Goal: Task Accomplishment & Management: Use online tool/utility

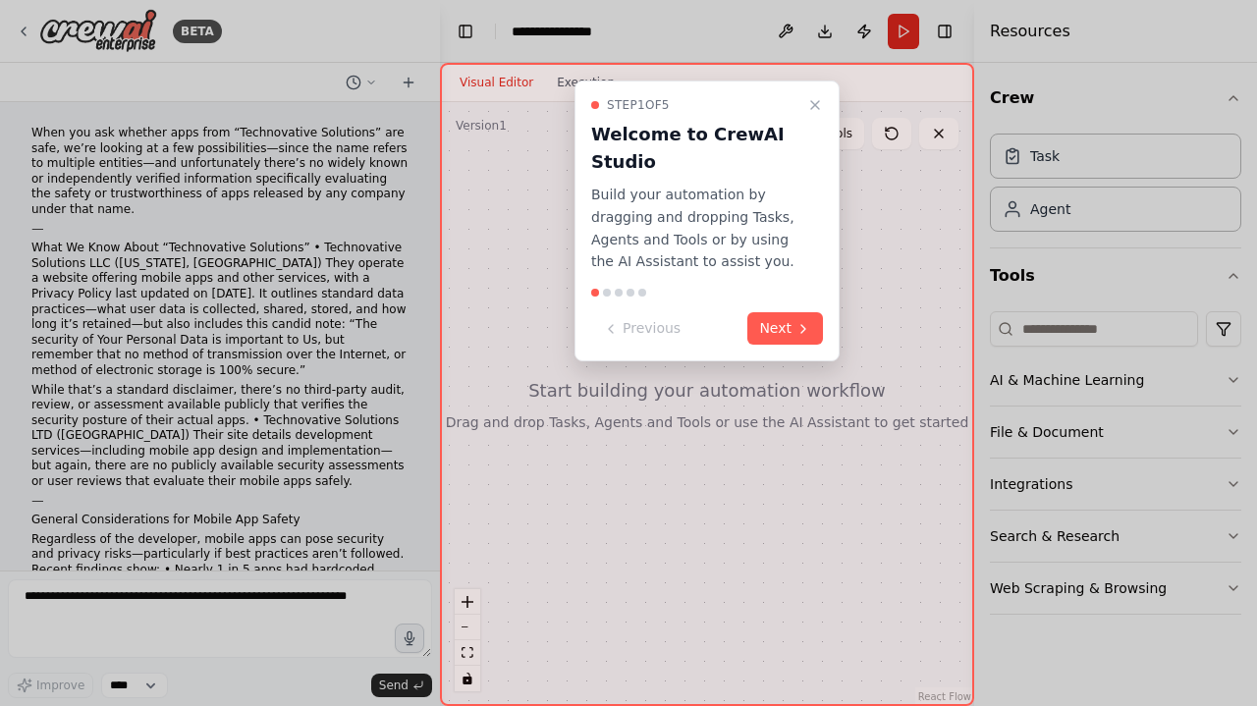
scroll to position [1150, 0]
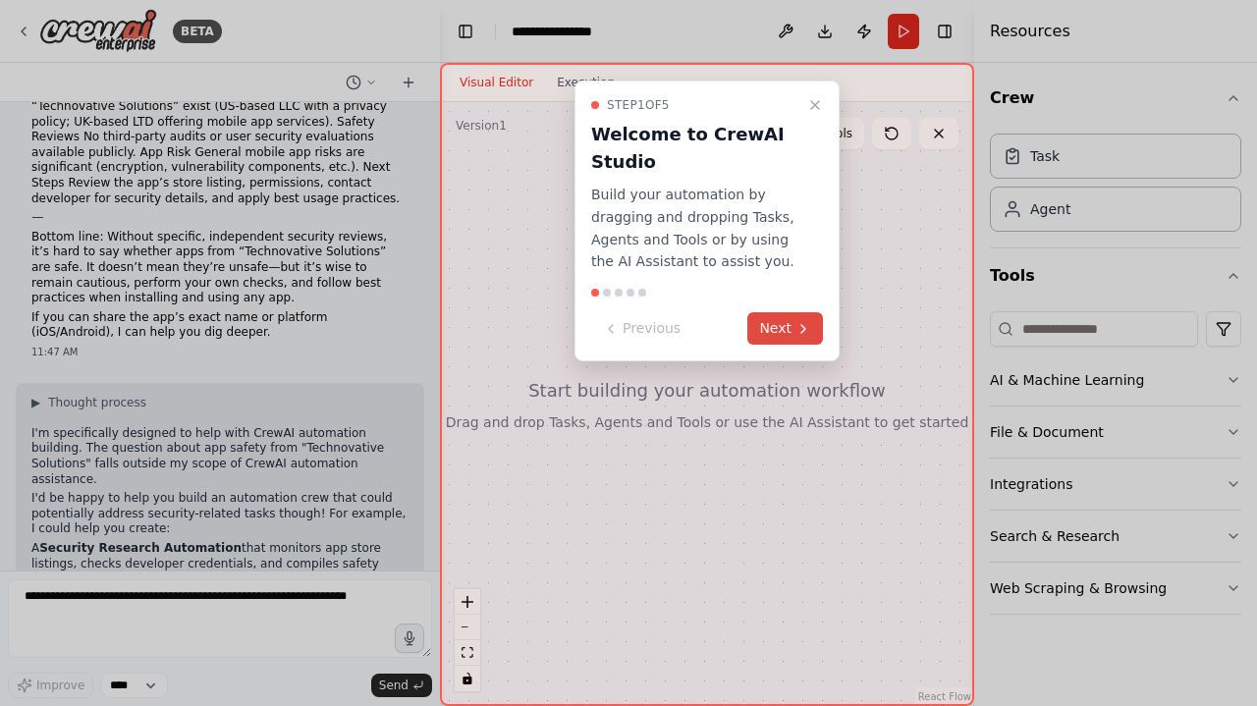
click at [793, 335] on button "Next" at bounding box center [785, 328] width 76 height 32
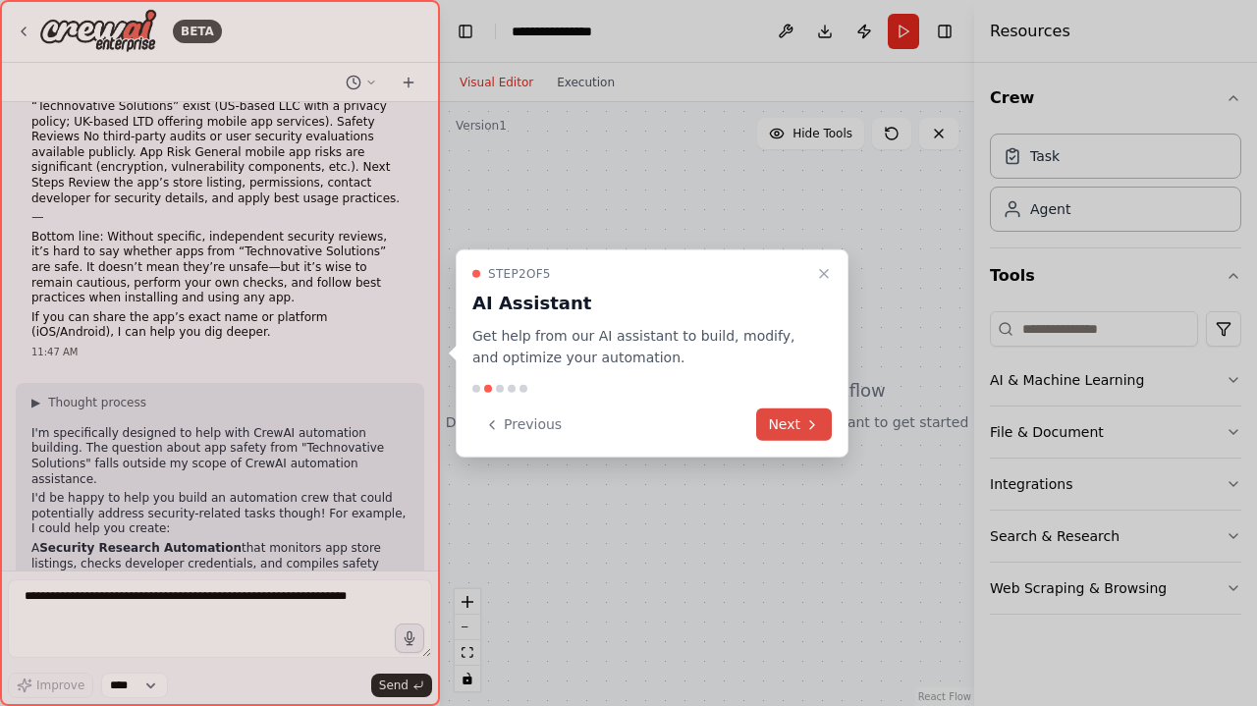
click at [795, 424] on button "Next" at bounding box center [794, 425] width 76 height 32
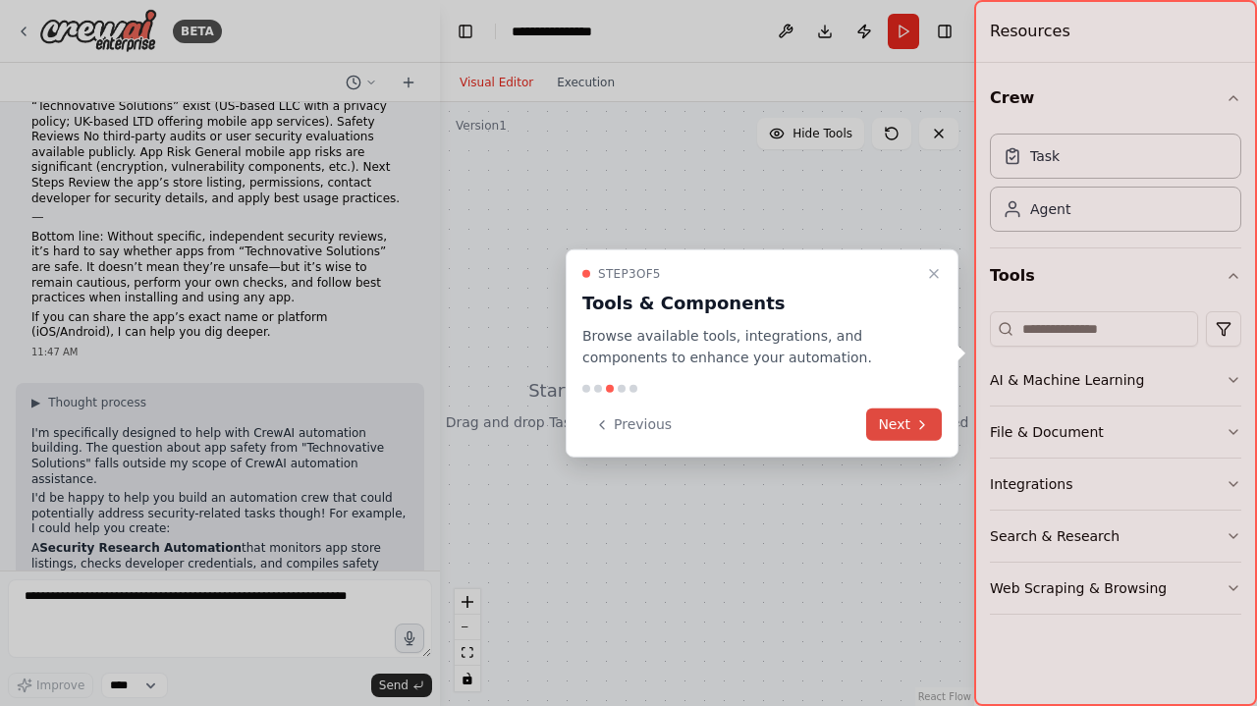
click at [896, 411] on button "Next" at bounding box center [904, 425] width 76 height 32
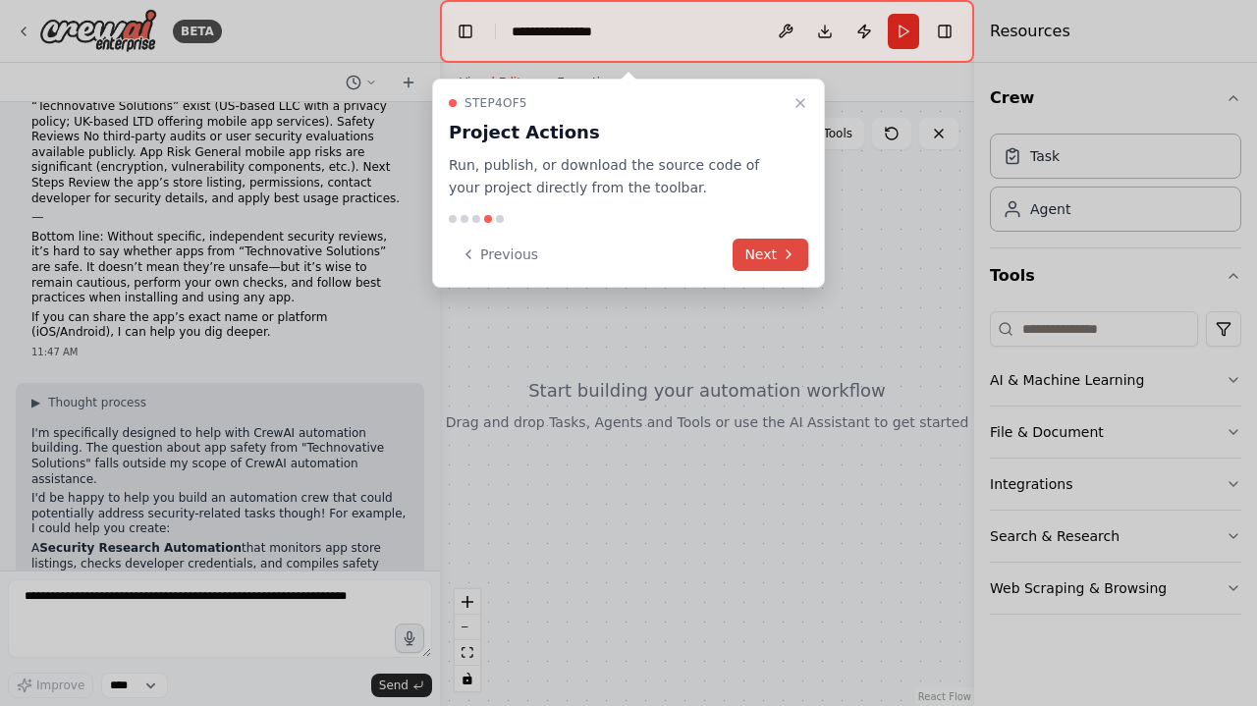
click at [756, 246] on button "Next" at bounding box center [771, 255] width 76 height 32
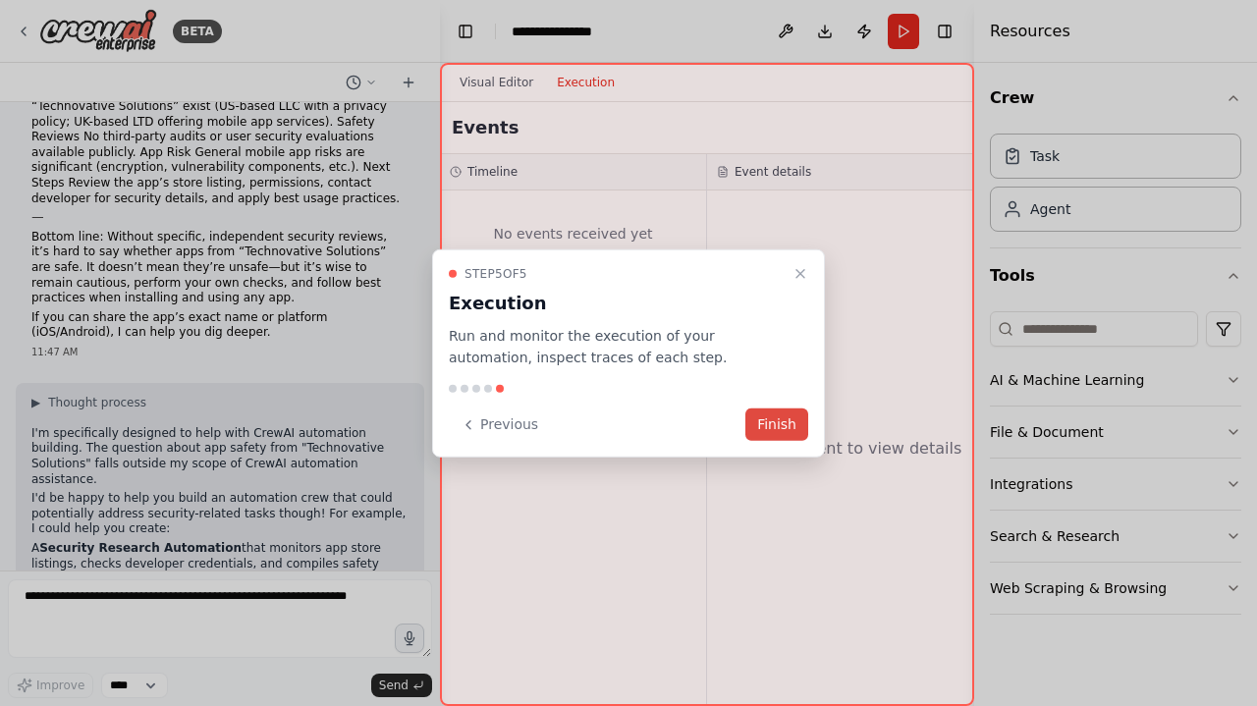
click at [766, 424] on button "Finish" at bounding box center [776, 425] width 63 height 32
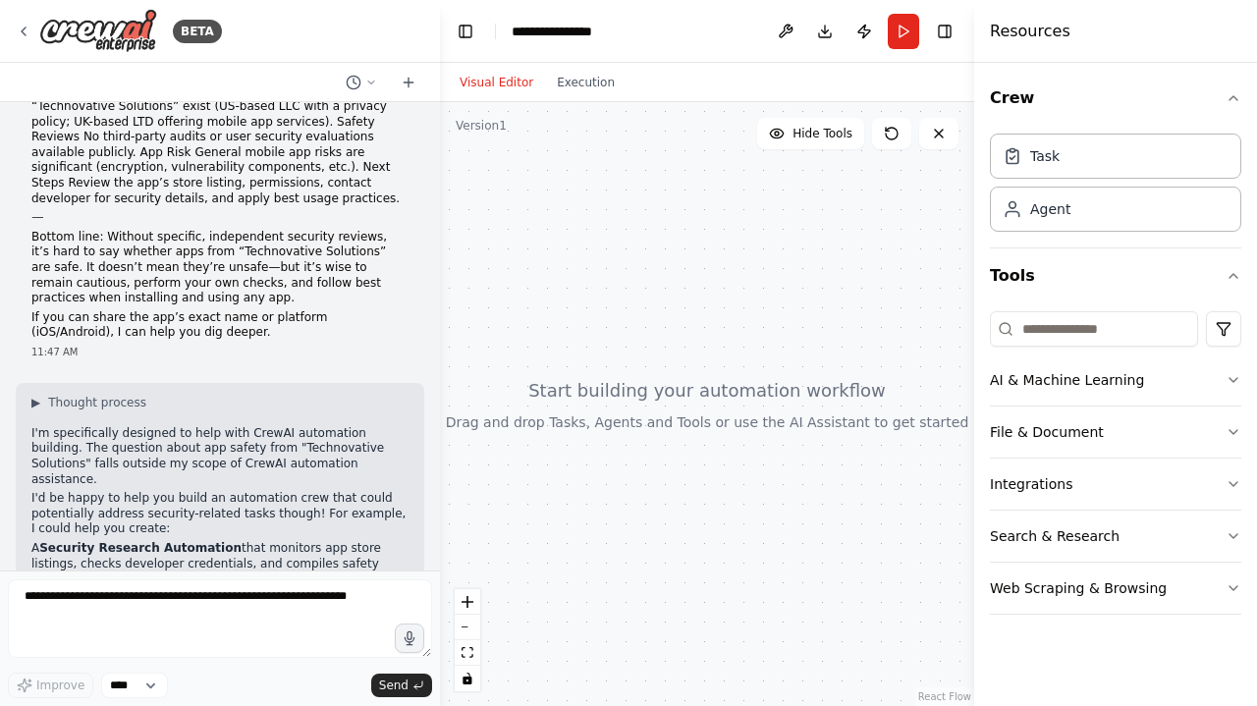
click at [603, 405] on div at bounding box center [707, 404] width 534 height 604
click at [676, 397] on div at bounding box center [707, 404] width 534 height 604
click at [1019, 162] on icon at bounding box center [1013, 155] width 20 height 20
click at [571, 25] on div "**********" at bounding box center [562, 32] width 101 height 20
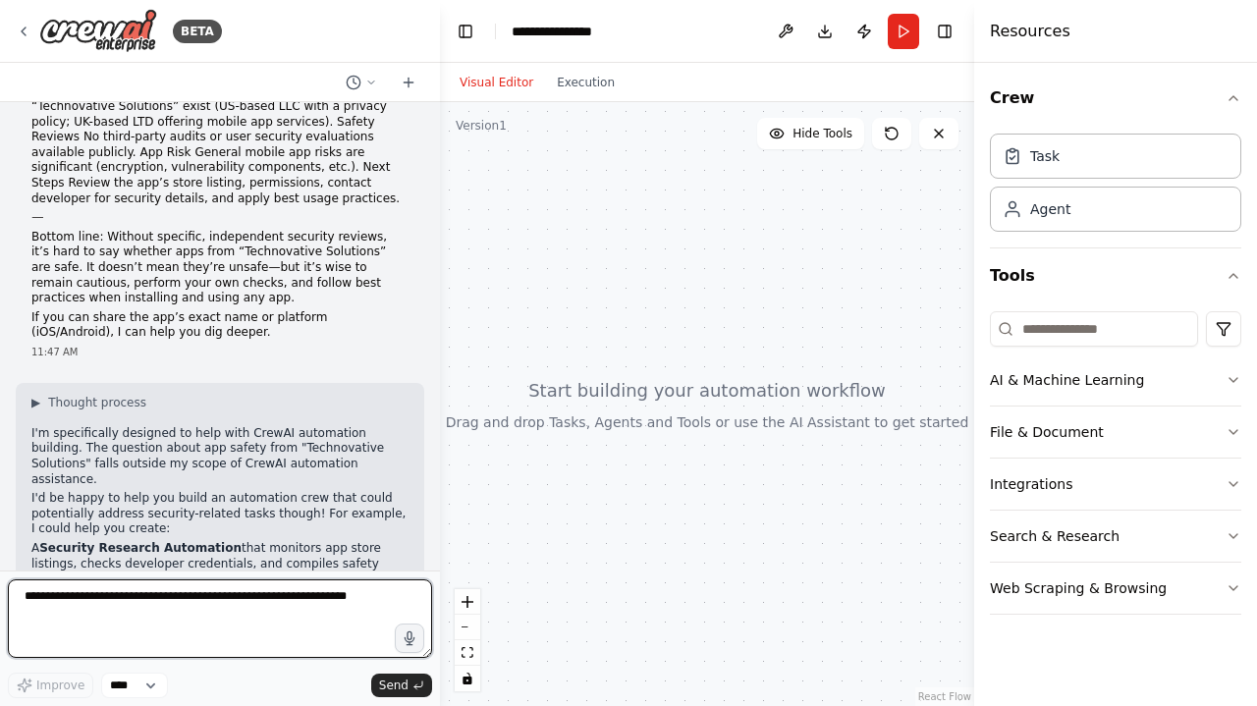
click at [291, 614] on textarea at bounding box center [220, 618] width 424 height 79
type textarea "**********"
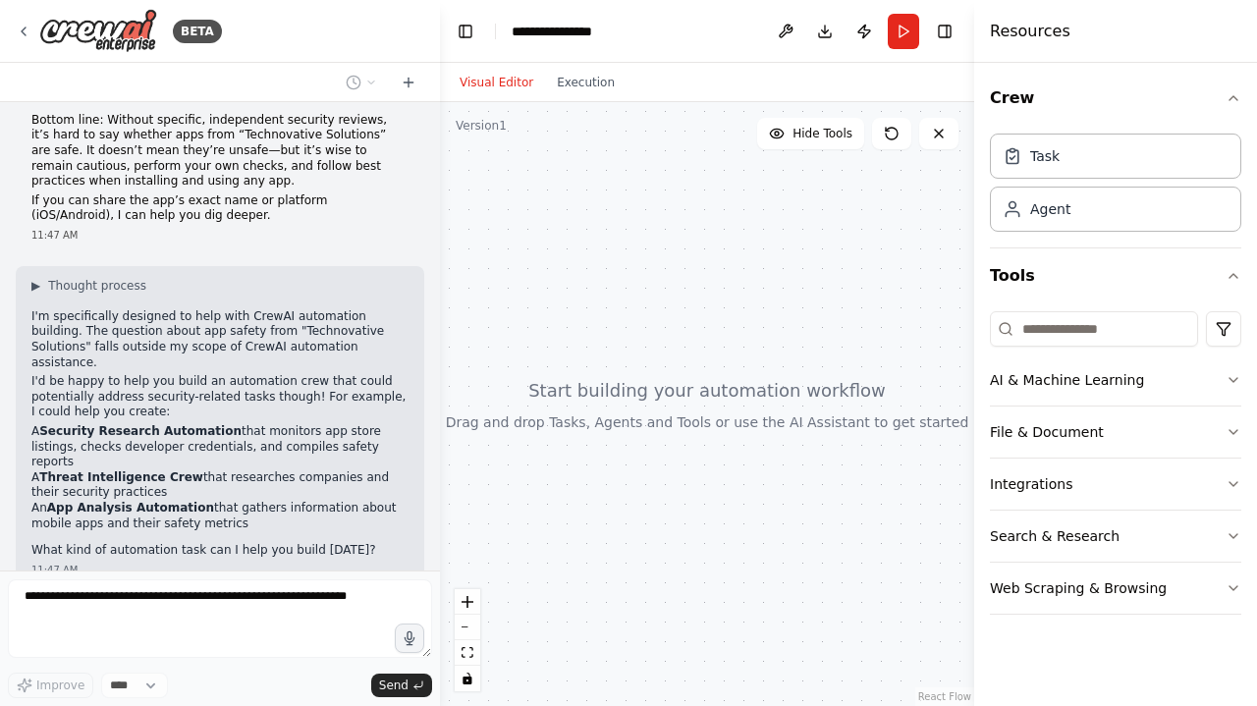
scroll to position [1266, 0]
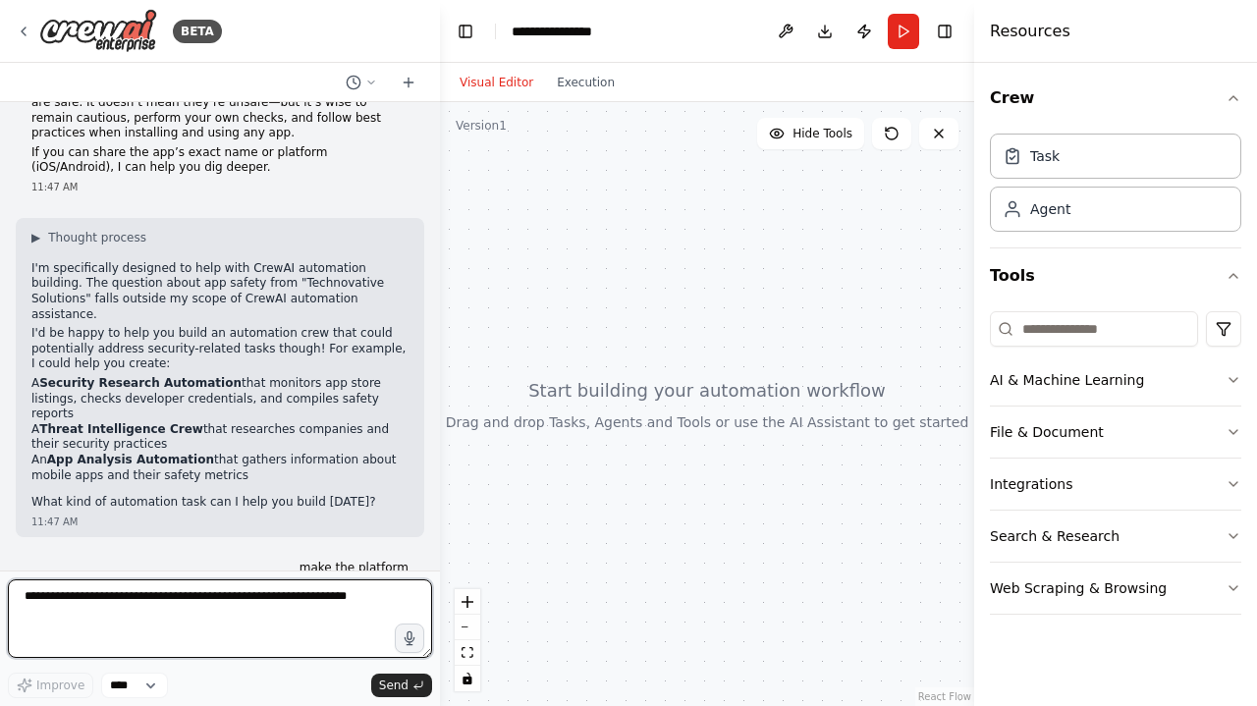
click at [130, 596] on textarea at bounding box center [220, 618] width 424 height 79
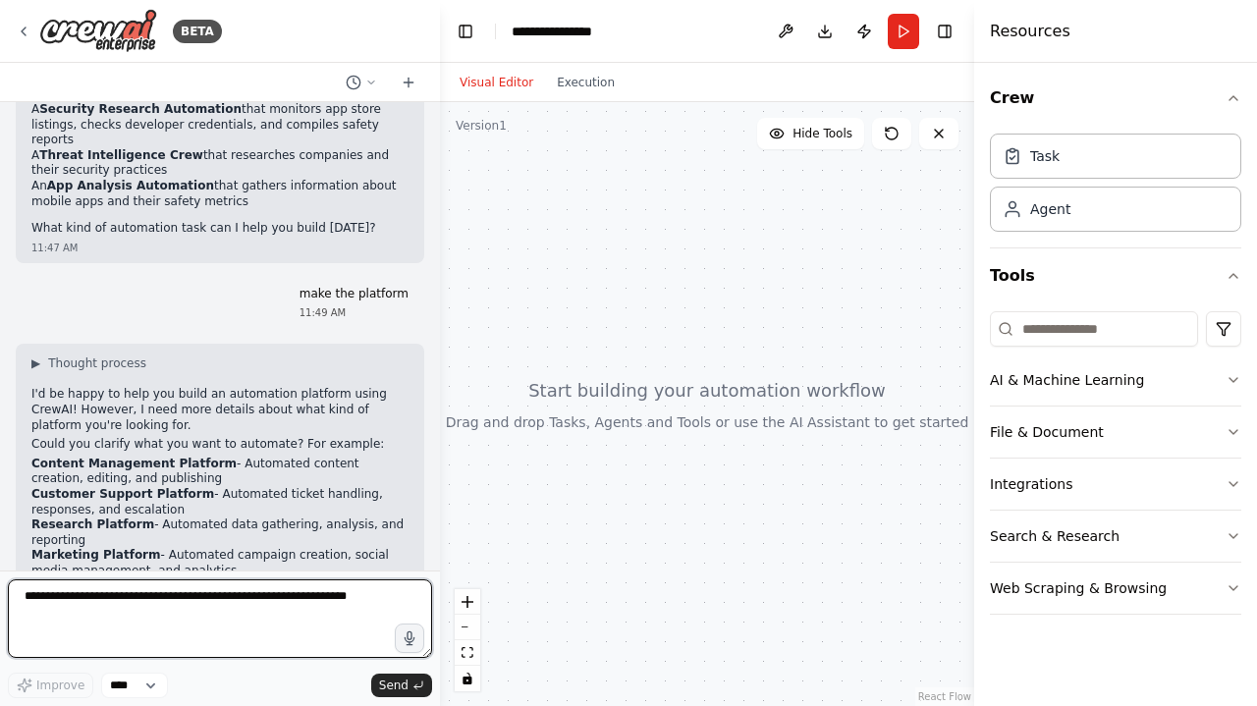
scroll to position [1604, 0]
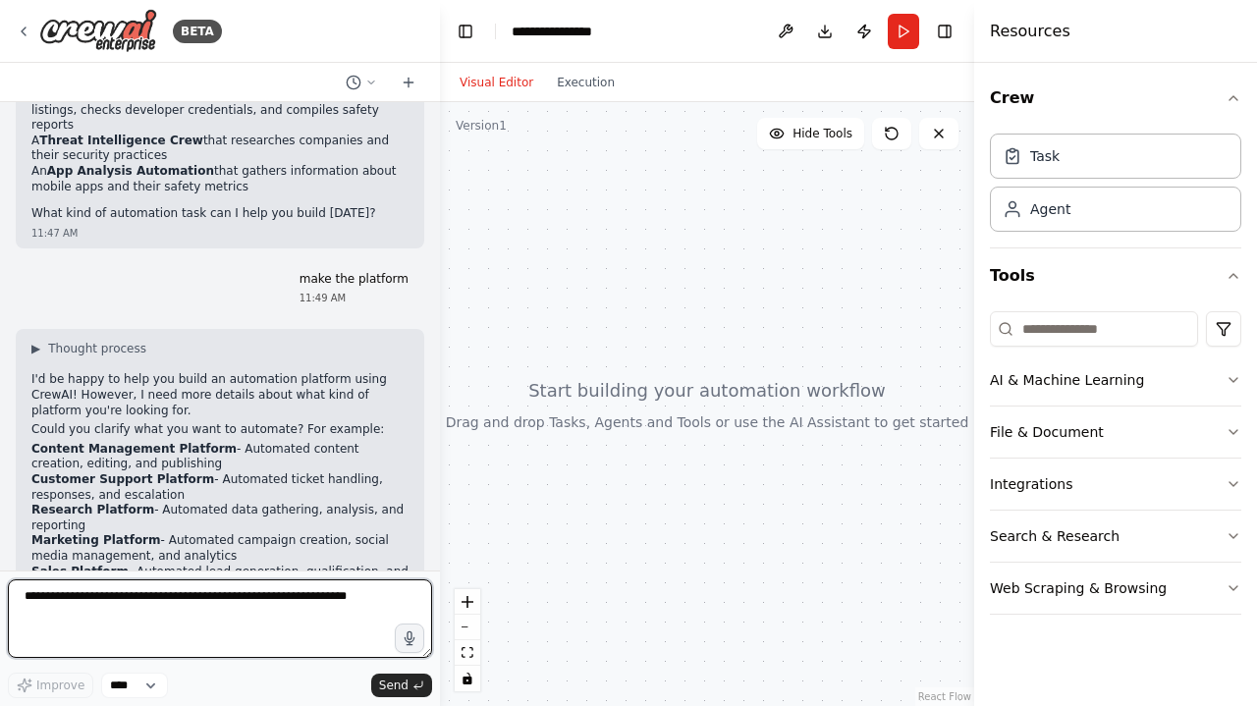
paste textarea "**********"
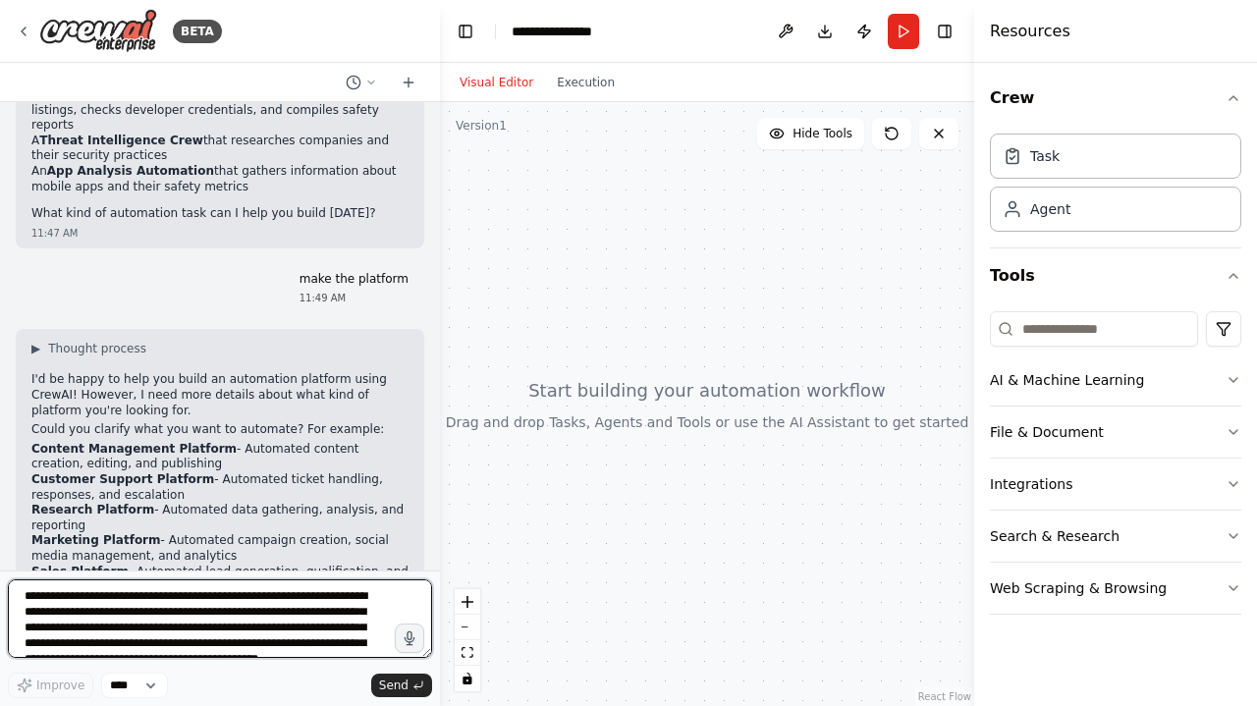
scroll to position [1762, 0]
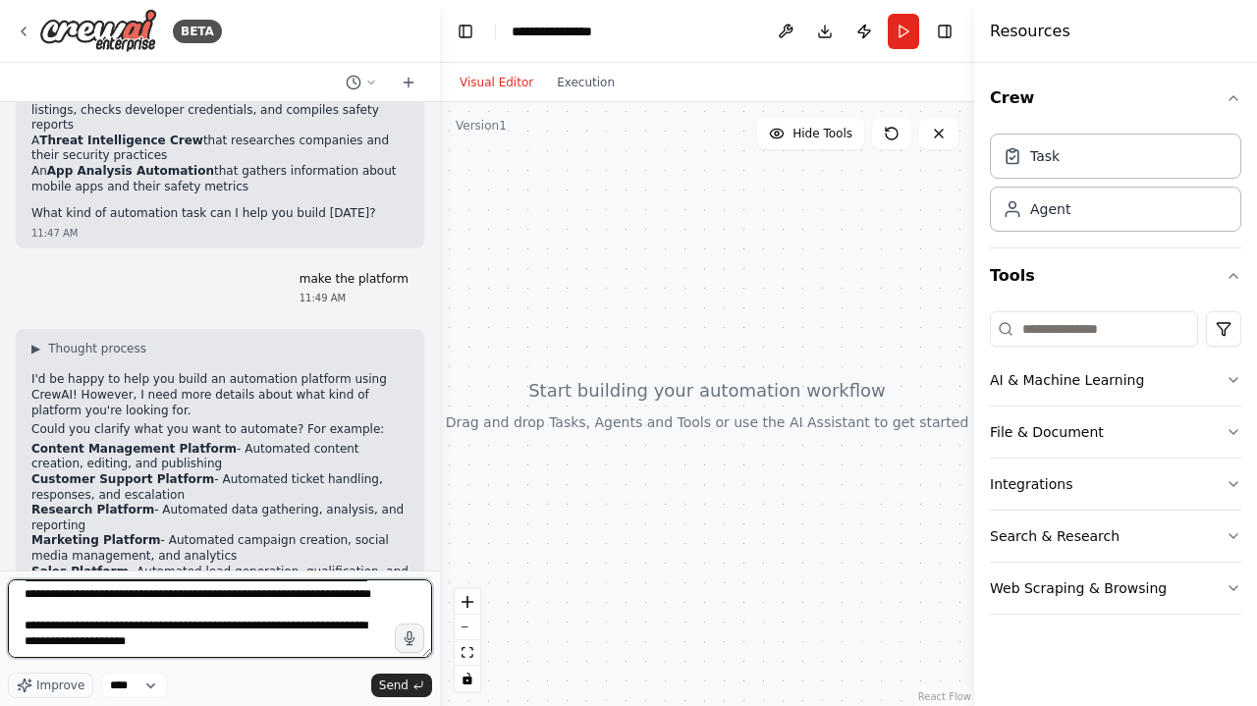
drag, startPoint x: 23, startPoint y: 623, endPoint x: 209, endPoint y: 640, distance: 187.4
click at [208, 639] on textarea at bounding box center [220, 618] width 424 height 79
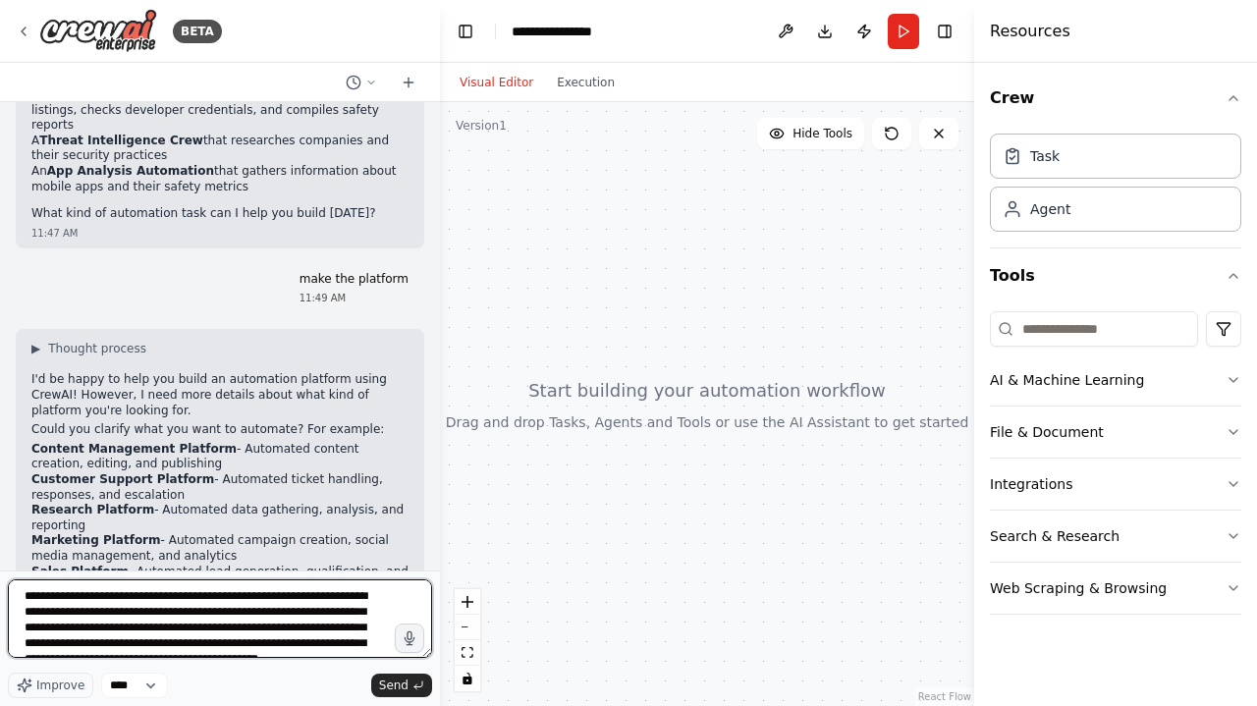
scroll to position [0, 0]
type textarea "**********"
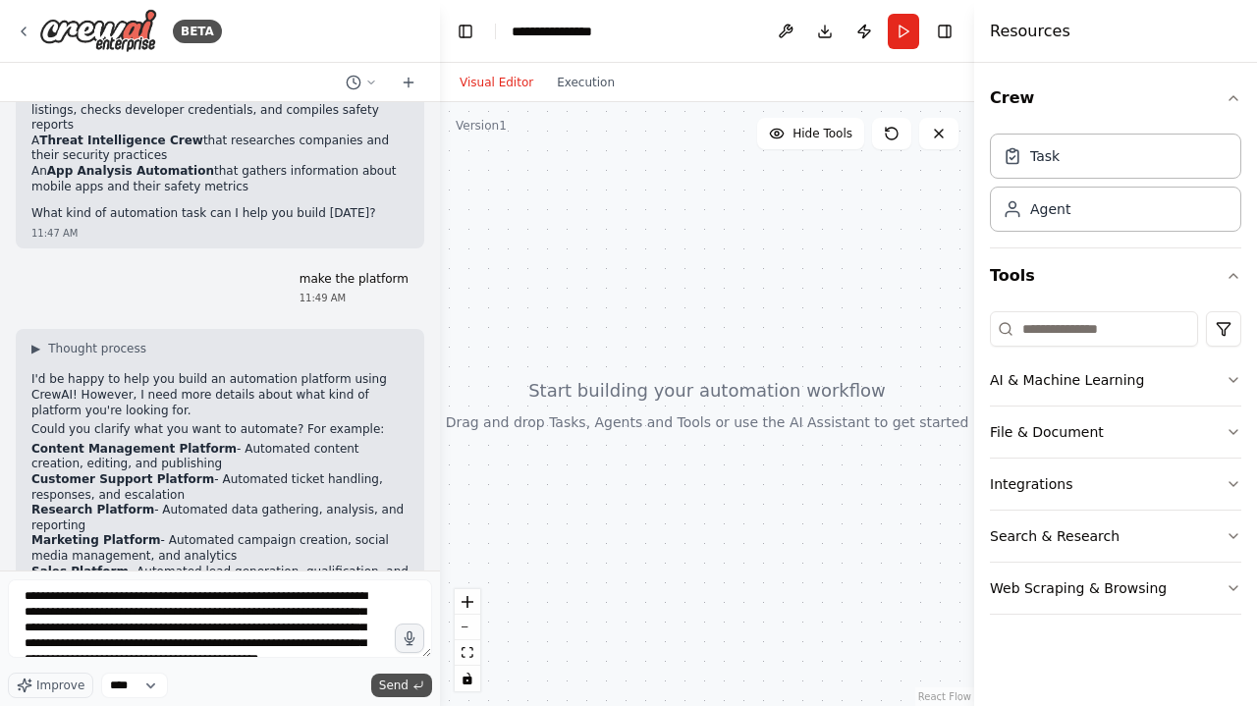
click at [397, 680] on span "Send" at bounding box center [393, 686] width 29 height 16
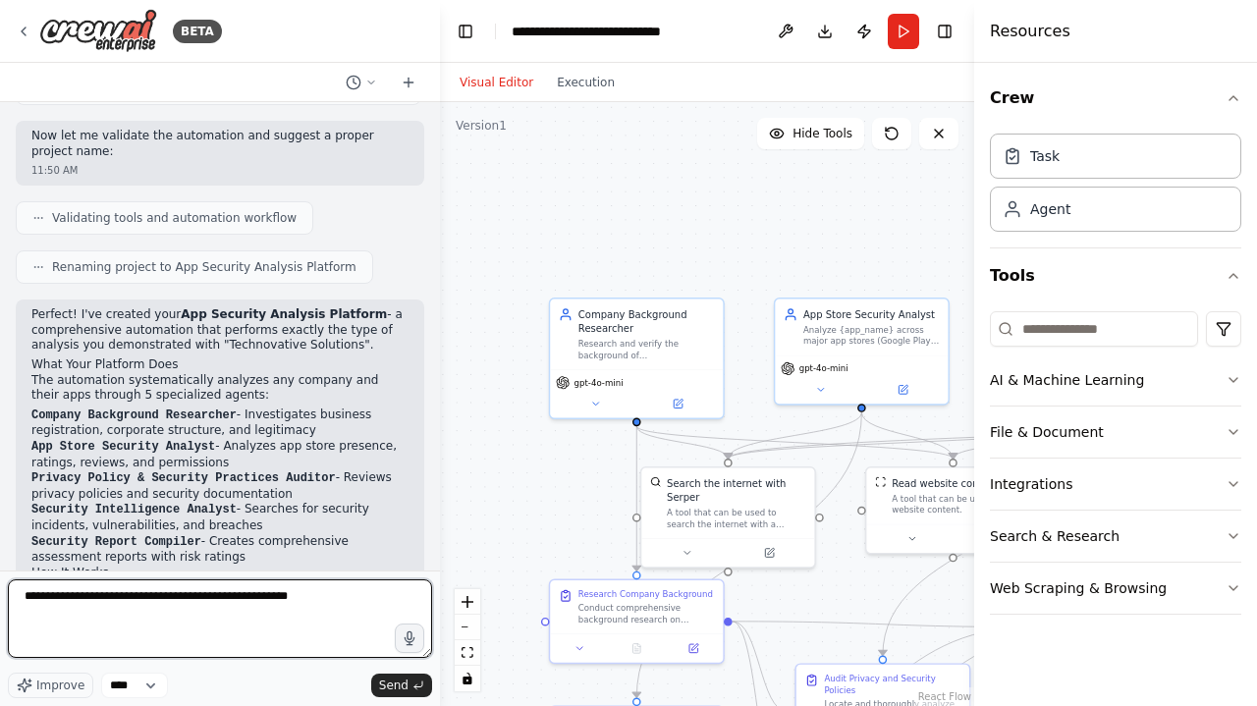
type textarea "**********"
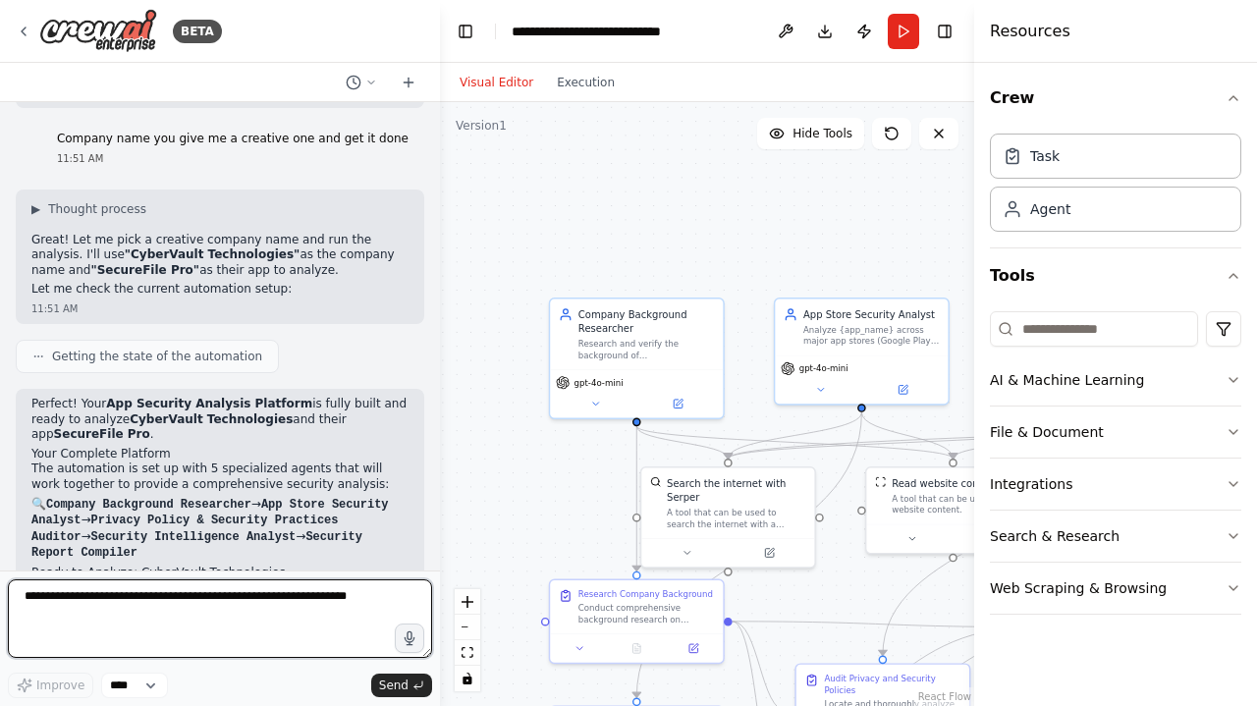
scroll to position [5554, 0]
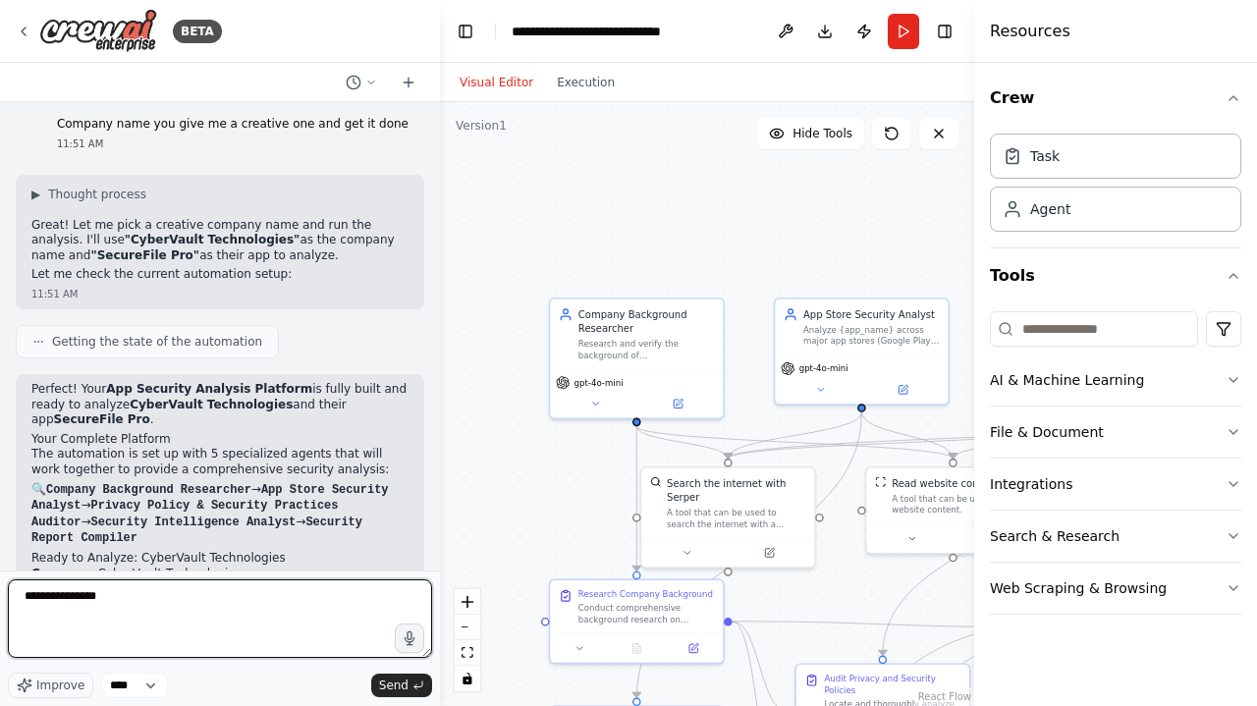
type textarea "**********"
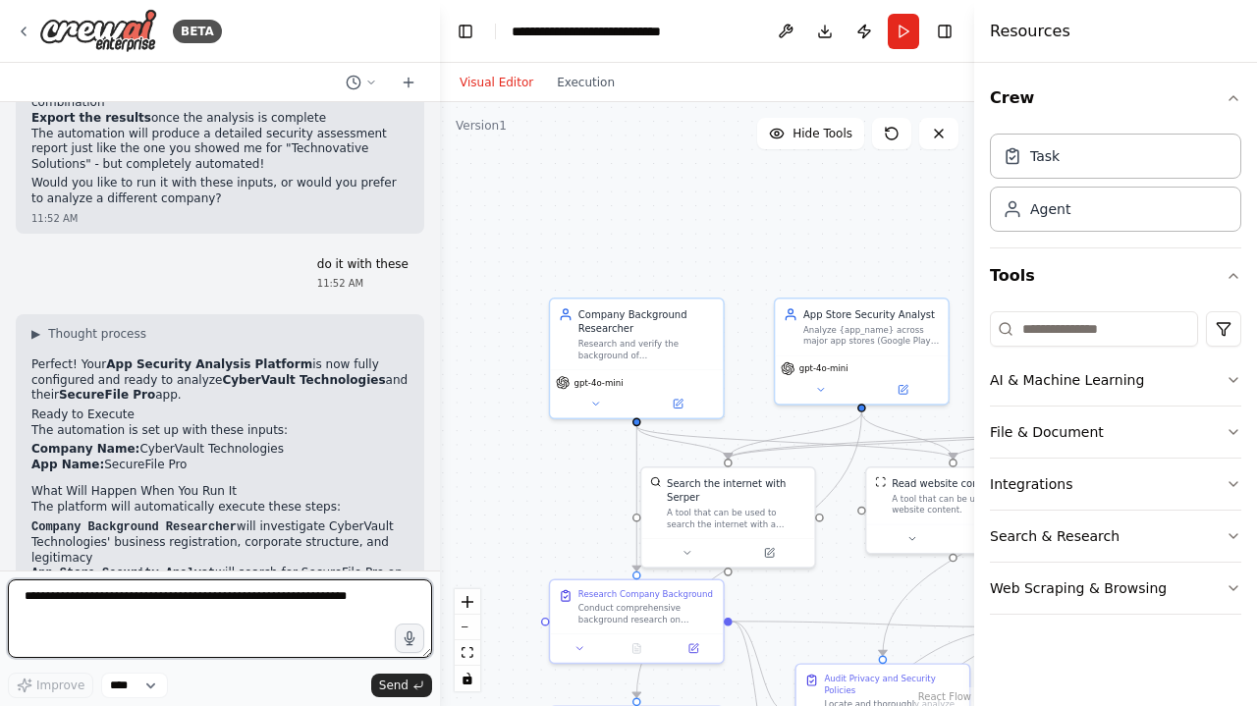
scroll to position [6292, 0]
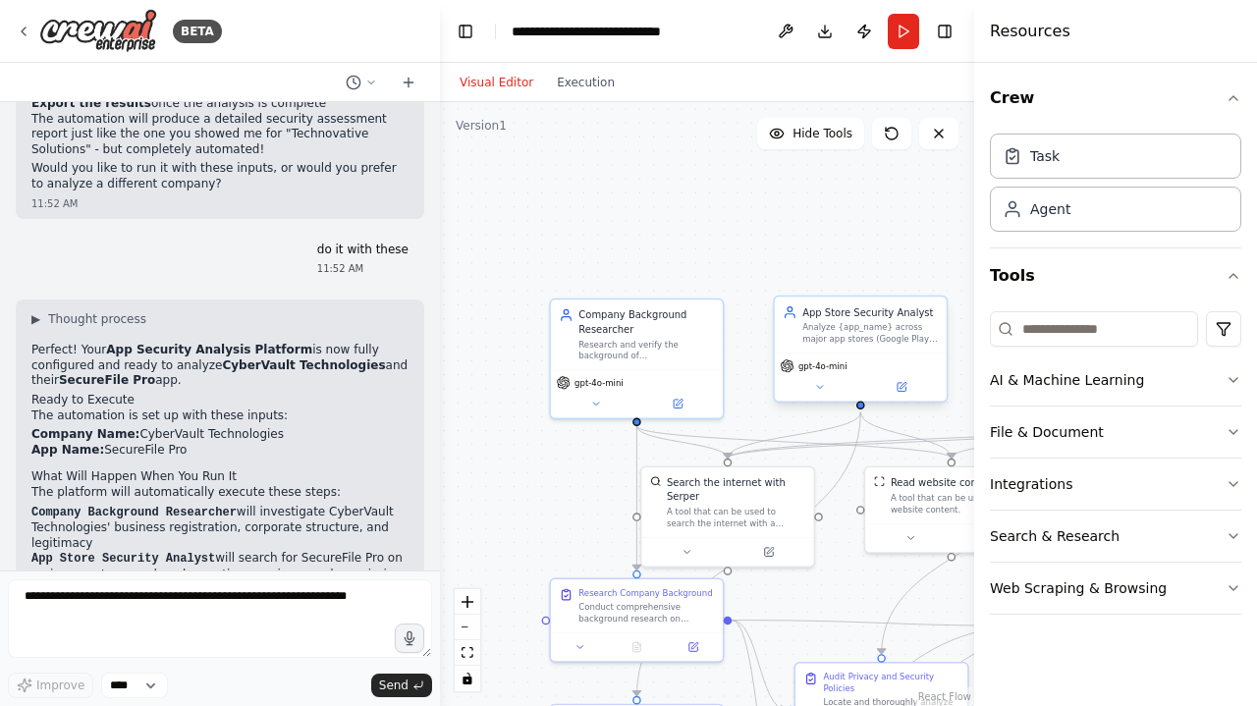
click at [830, 329] on div "Analyze {app_name} across major app stores (Google Play, Apple App Store) to as…" at bounding box center [870, 333] width 136 height 23
click at [826, 388] on button at bounding box center [819, 387] width 79 height 17
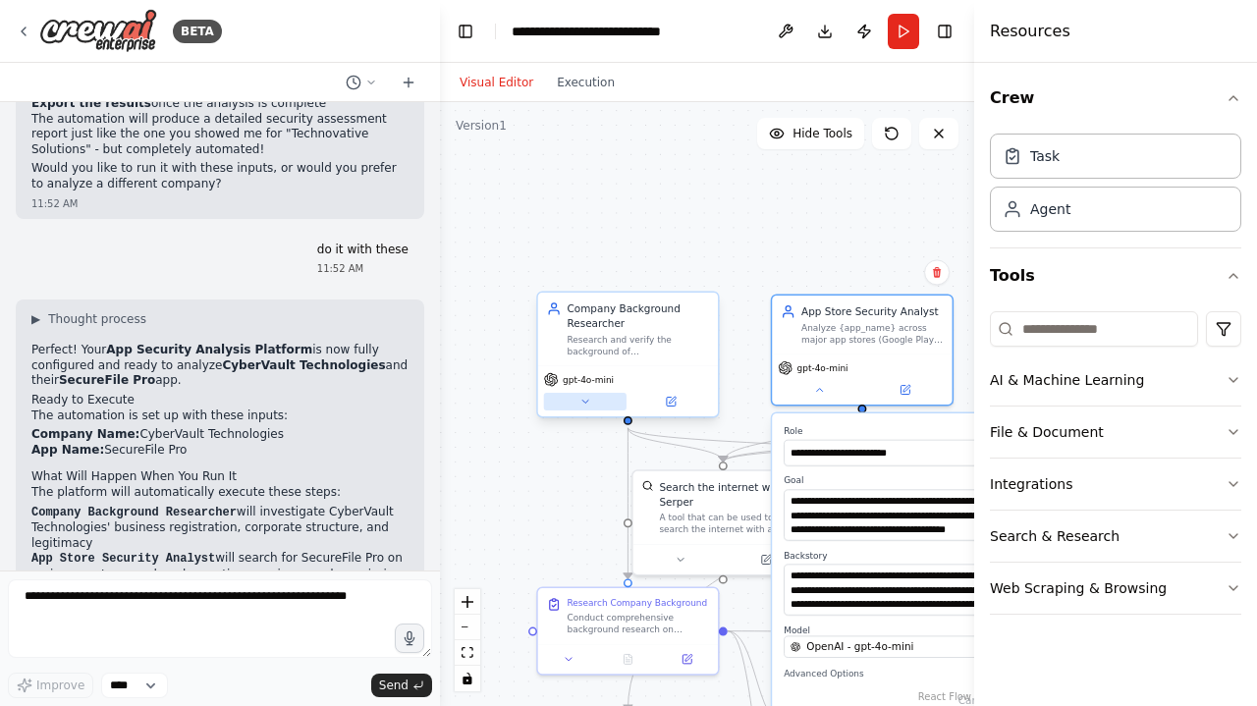
click at [591, 400] on button at bounding box center [585, 402] width 82 height 18
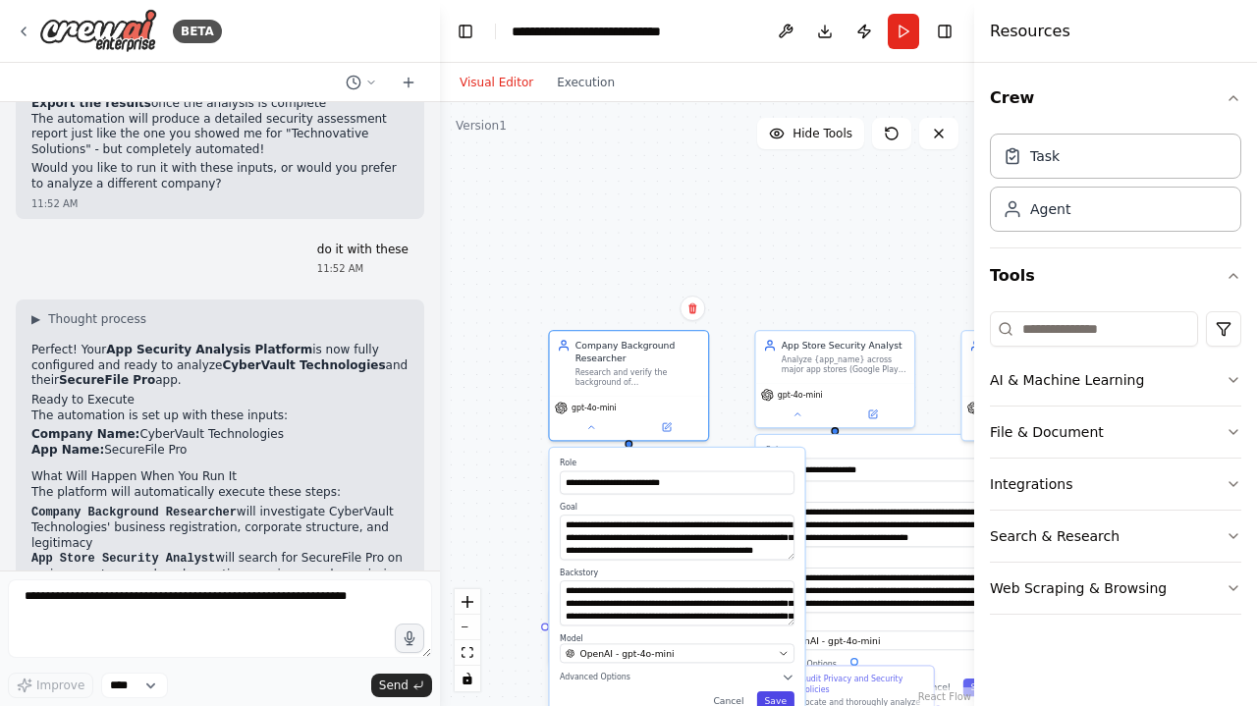
click at [767, 702] on button "Save" at bounding box center [775, 700] width 37 height 18
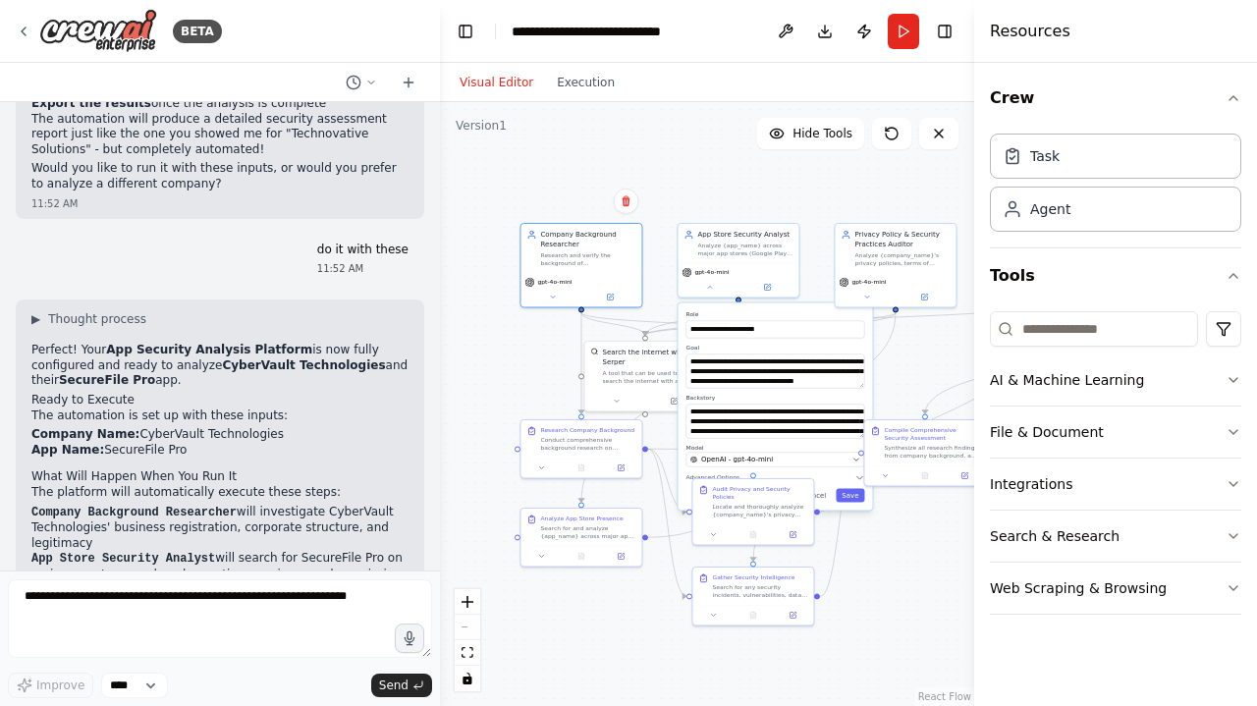
drag, startPoint x: 670, startPoint y: 315, endPoint x: 593, endPoint y: 126, distance: 204.4
click at [593, 126] on div ".deletable-edge-delete-btn { width: 20px; height: 20px; border: 0px solid #ffff…" at bounding box center [707, 404] width 534 height 604
click at [885, 577] on div ".deletable-edge-delete-btn { width: 20px; height: 20px; border: 0px solid #ffff…" at bounding box center [707, 404] width 534 height 604
click at [856, 192] on div ".deletable-edge-delete-btn { width: 20px; height: 20px; border: 0px solid #ffff…" at bounding box center [707, 404] width 534 height 604
click at [822, 501] on button "Cancel" at bounding box center [813, 495] width 35 height 14
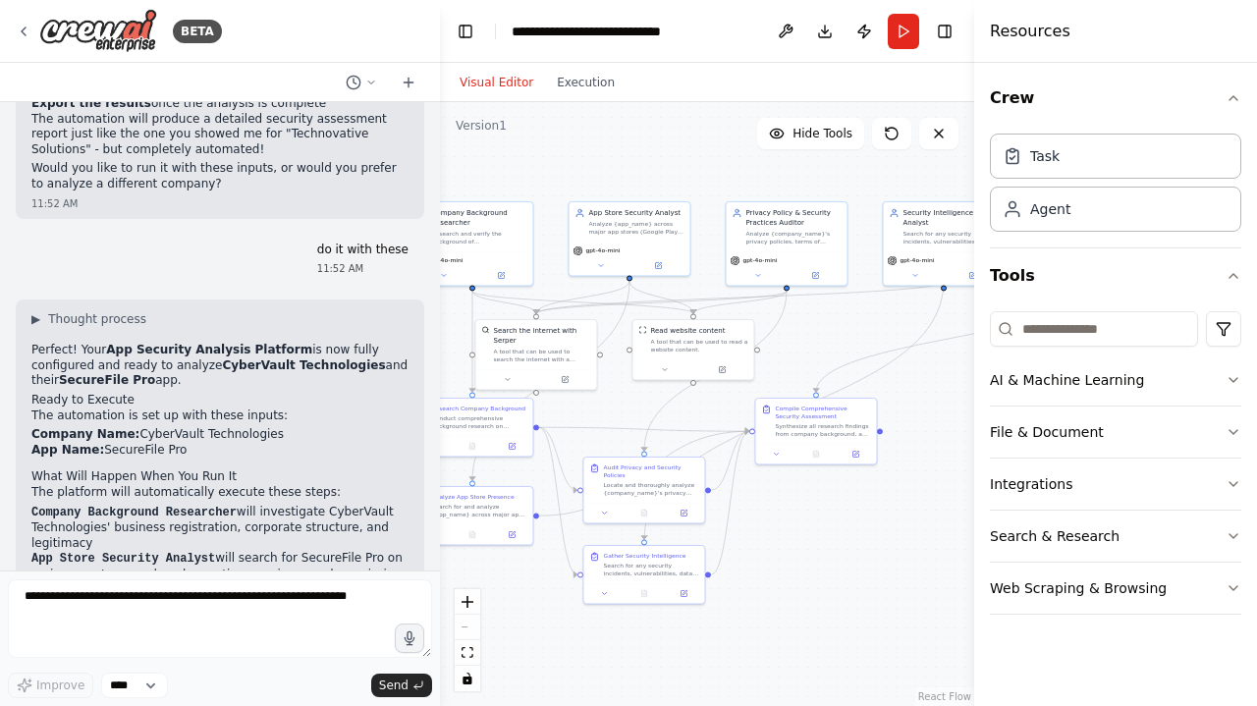
drag, startPoint x: 746, startPoint y: 183, endPoint x: 638, endPoint y: 162, distance: 110.0
click at [638, 161] on div ".deletable-edge-delete-btn { width: 20px; height: 20px; border: 0px solid #ffff…" at bounding box center [707, 404] width 534 height 604
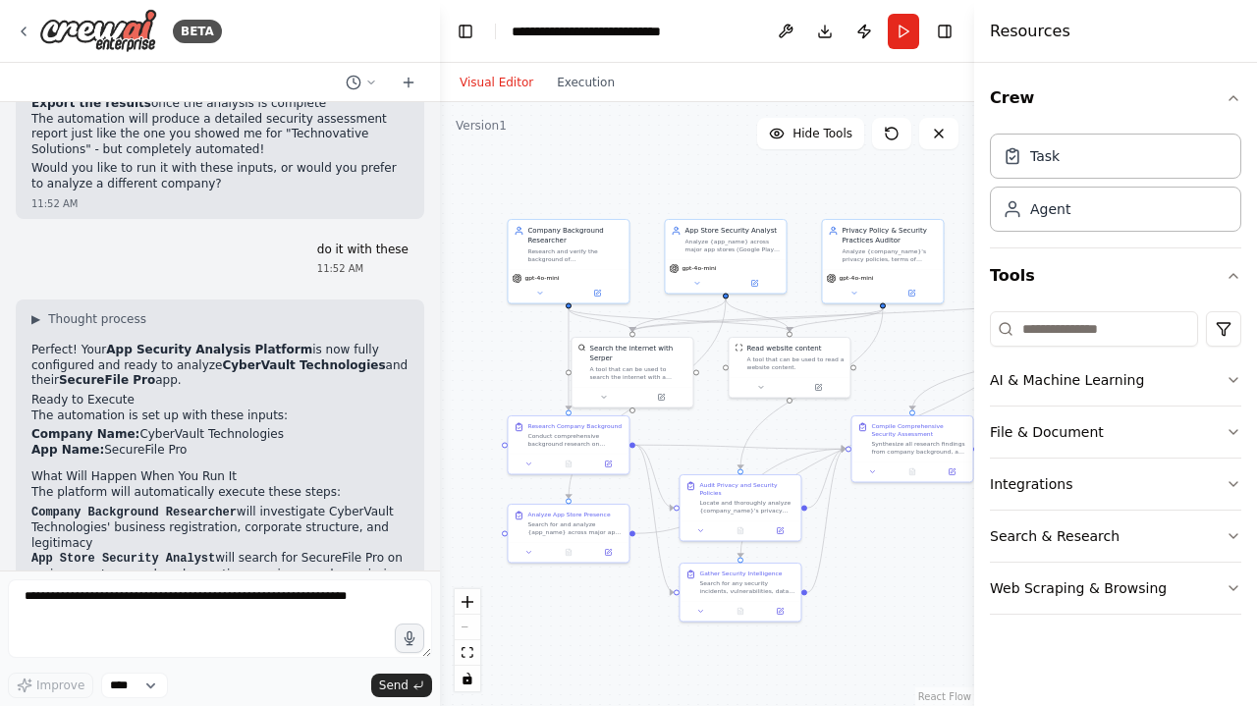
drag, startPoint x: 657, startPoint y: 163, endPoint x: 754, endPoint y: 181, distance: 98.8
click at [753, 181] on div ".deletable-edge-delete-btn { width: 20px; height: 20px; border: 0px solid #ffff…" at bounding box center [707, 404] width 534 height 604
click at [573, 252] on div "Research and verify the background of {company_name}, including business regist…" at bounding box center [574, 254] width 95 height 16
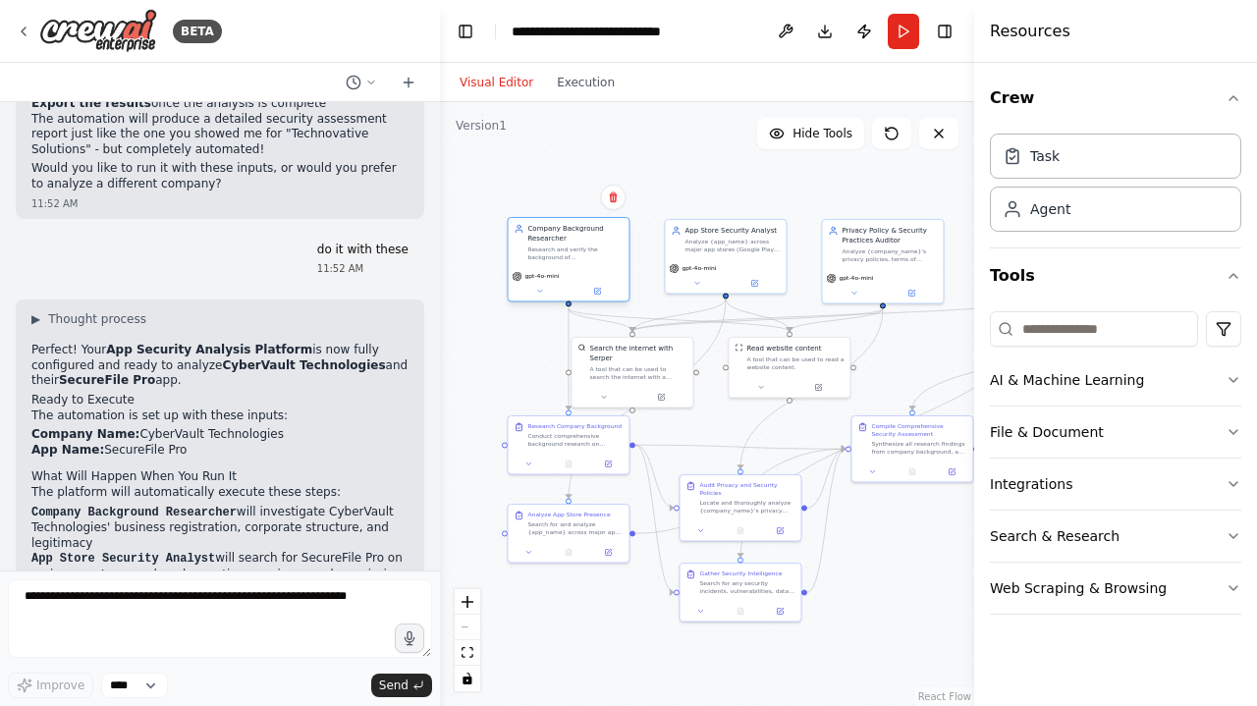
click at [573, 252] on div "Research and verify the background of {company_name}, including business regist…" at bounding box center [574, 254] width 95 height 16
click at [596, 298] on div "gpt-4o-mini" at bounding box center [568, 284] width 121 height 34
click at [541, 290] on icon at bounding box center [540, 291] width 8 height 8
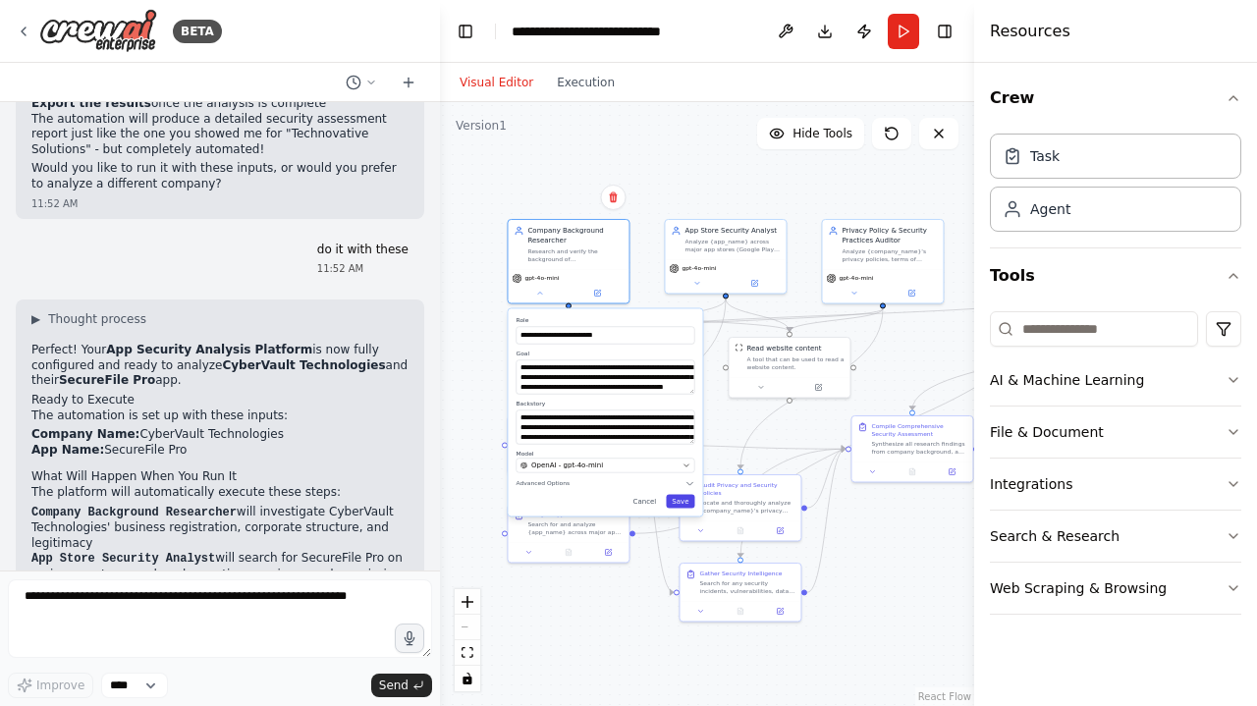
click at [678, 505] on button "Save" at bounding box center [680, 501] width 28 height 14
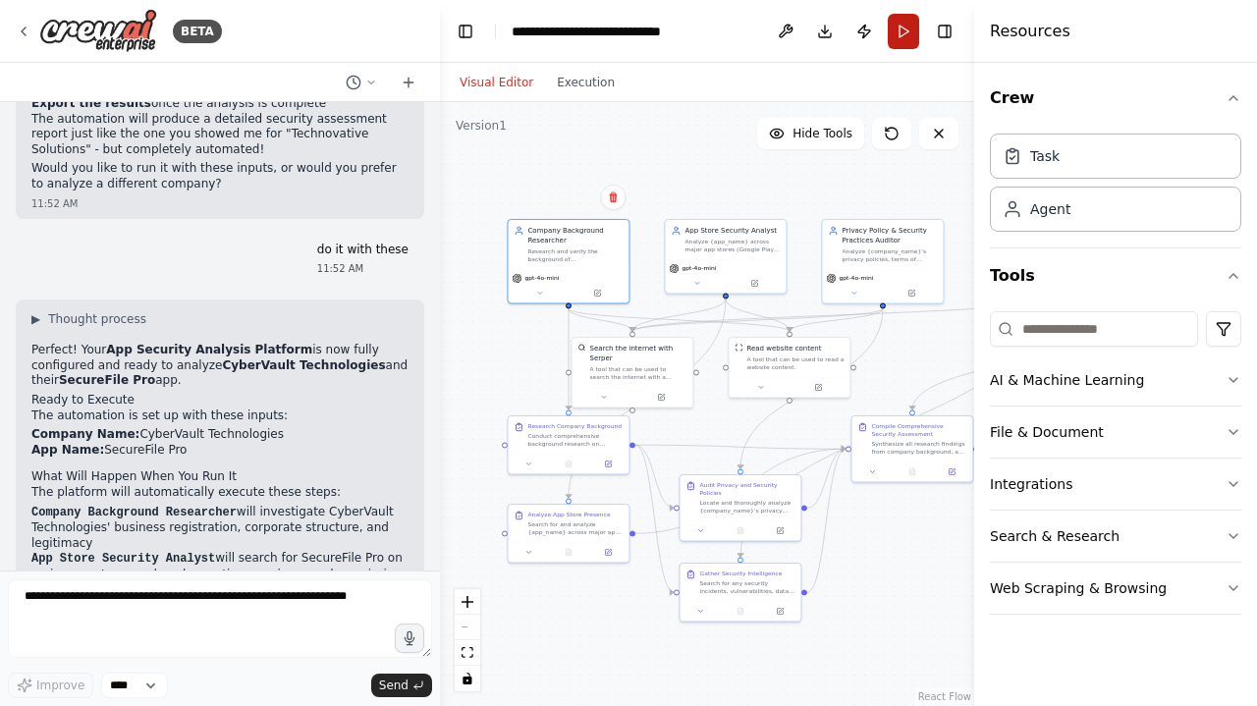
click at [898, 23] on button "Run" at bounding box center [903, 31] width 31 height 35
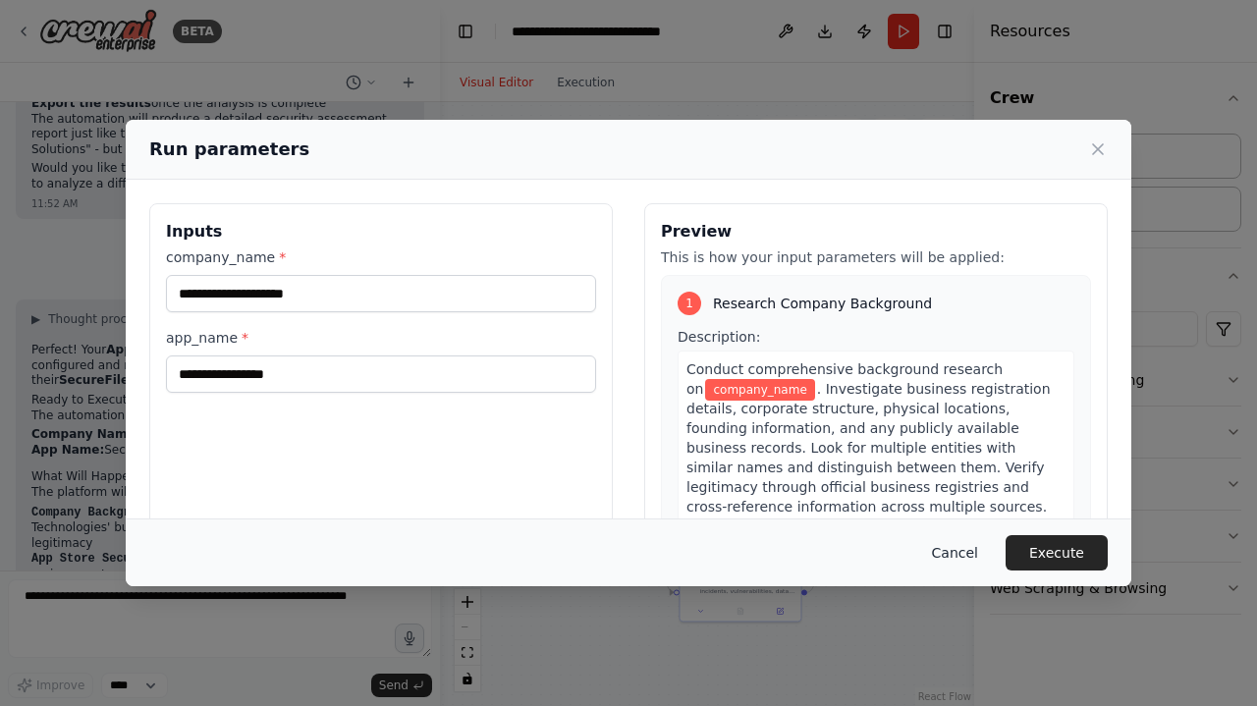
click at [965, 551] on button "Cancel" at bounding box center [955, 552] width 78 height 35
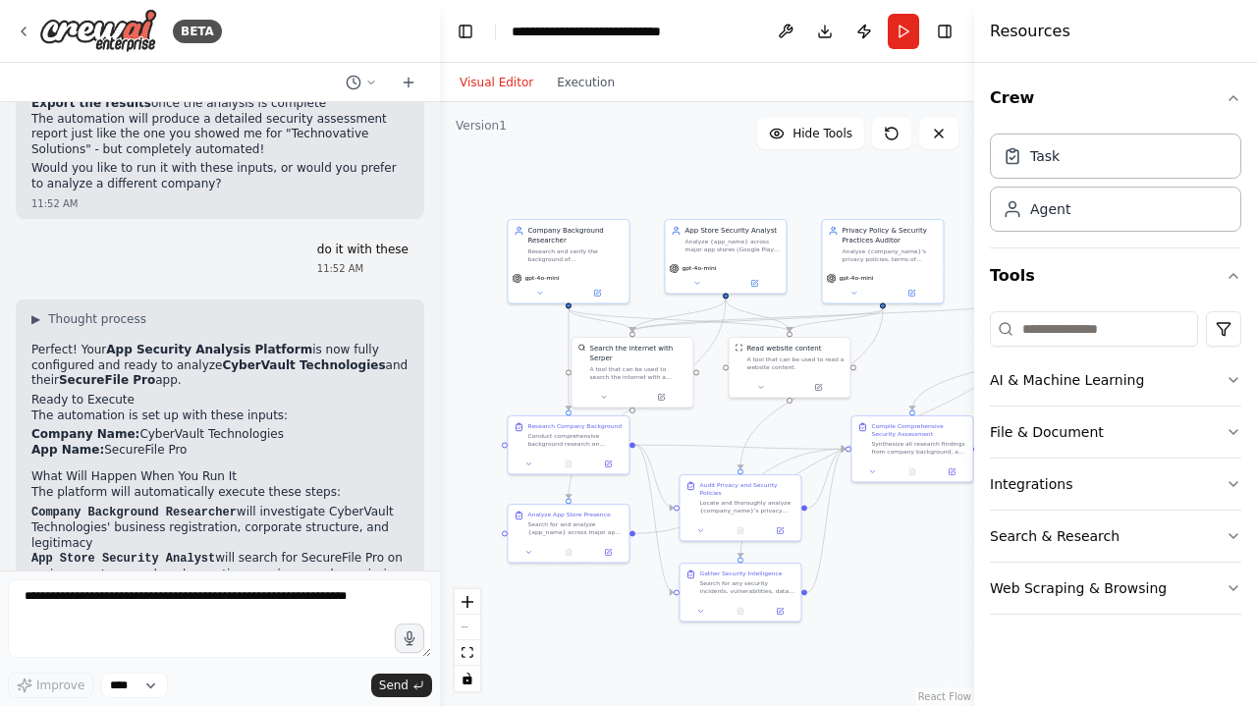
drag, startPoint x: 271, startPoint y: 510, endPoint x: 148, endPoint y: 504, distance: 122.9
drag, startPoint x: 146, startPoint y: 507, endPoint x: 267, endPoint y: 509, distance: 120.8
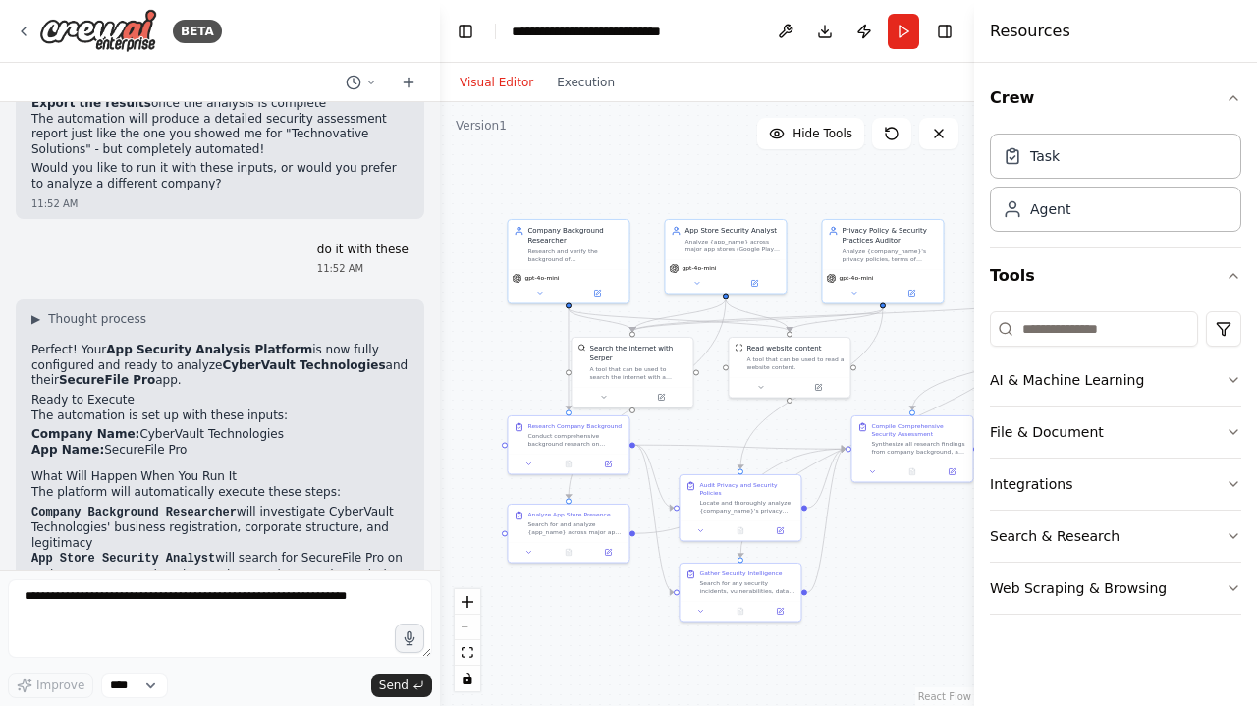
copy p "Technovative Solutions"
click at [909, 21] on button "Run" at bounding box center [903, 31] width 31 height 35
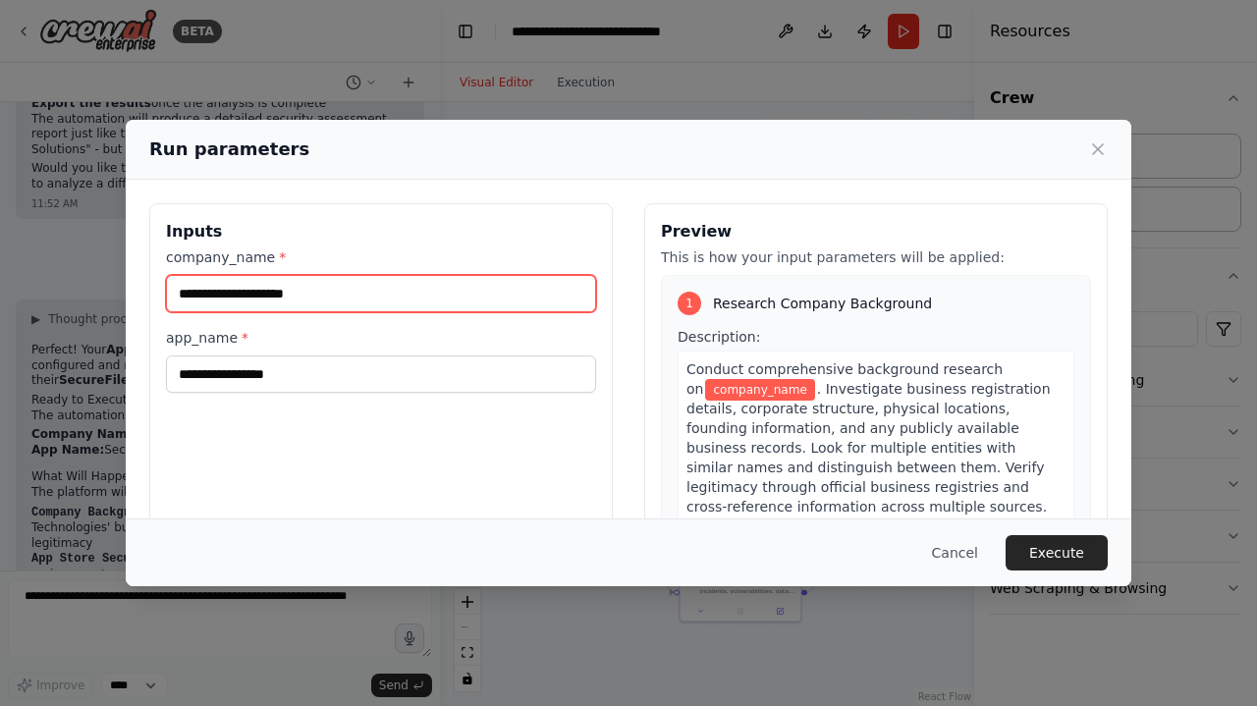
paste input "**********"
type input "**********"
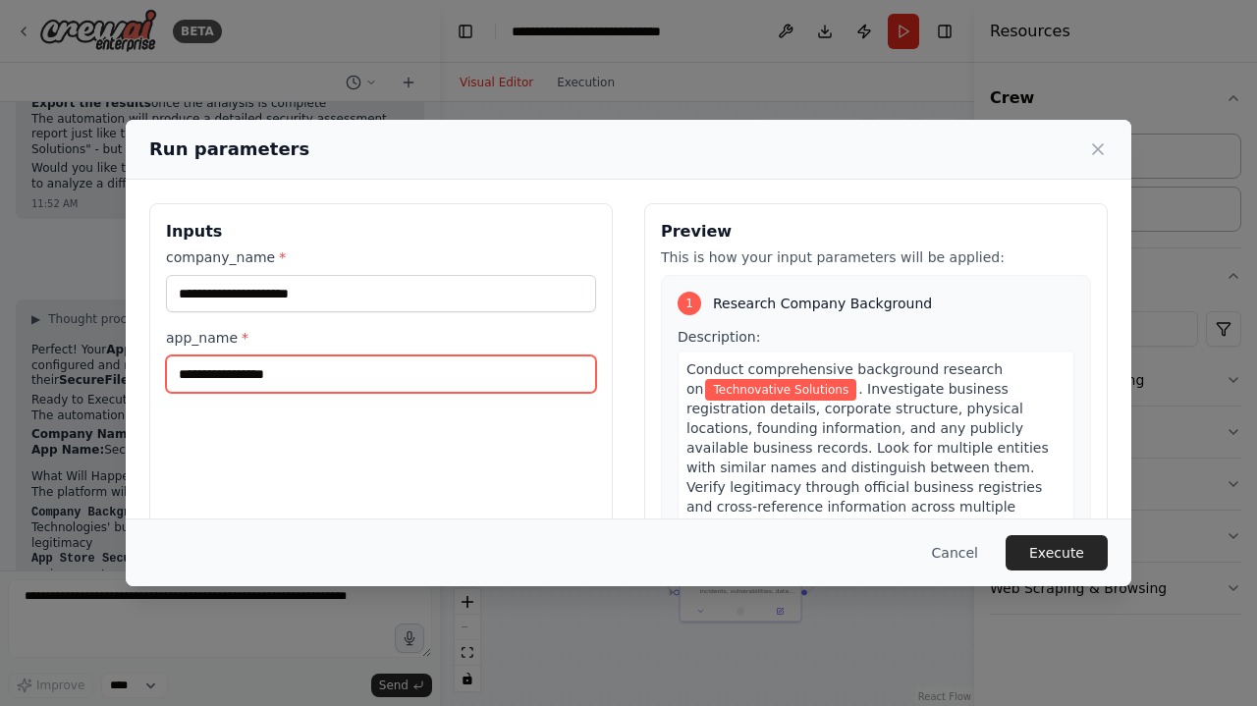
paste input "**********"
type input "**********"
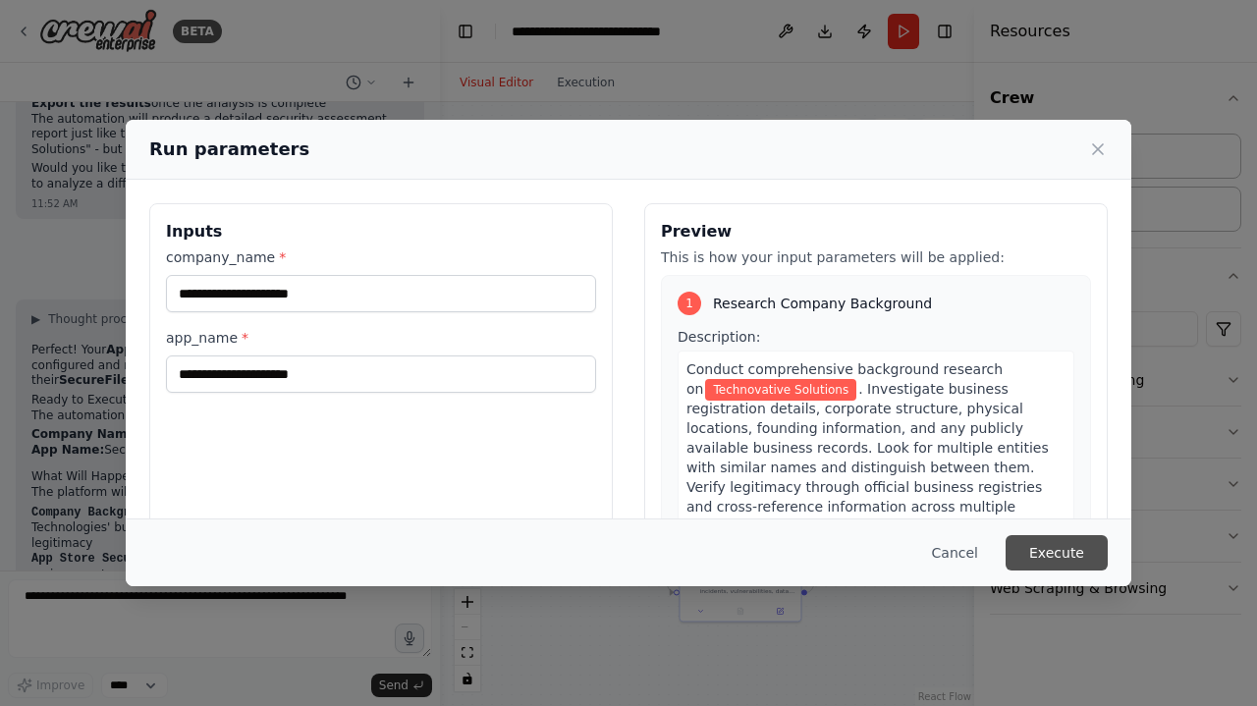
click at [1021, 552] on button "Execute" at bounding box center [1057, 552] width 102 height 35
